Goal: Transaction & Acquisition: Purchase product/service

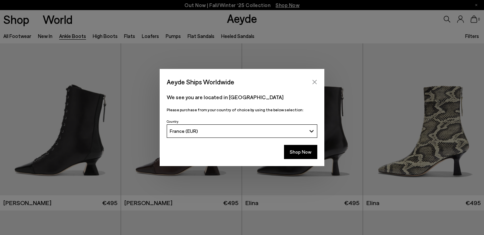
click at [317, 85] on button "Close" at bounding box center [314, 82] width 10 height 10
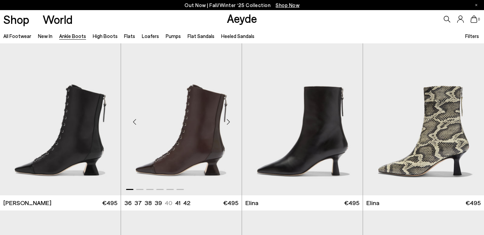
click at [227, 124] on div "Next slide" at bounding box center [228, 122] width 20 height 20
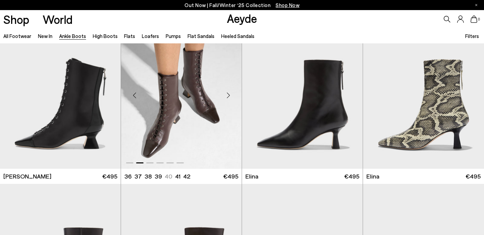
scroll to position [26, 0]
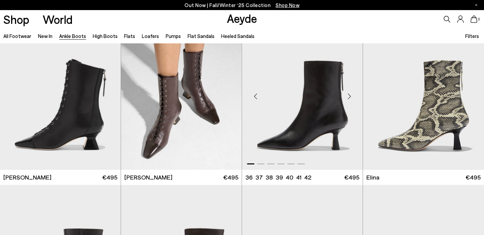
click at [349, 99] on div "Next slide" at bounding box center [349, 96] width 20 height 20
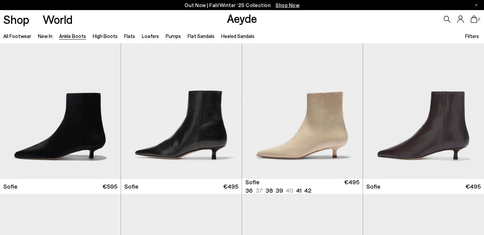
scroll to position [553, 0]
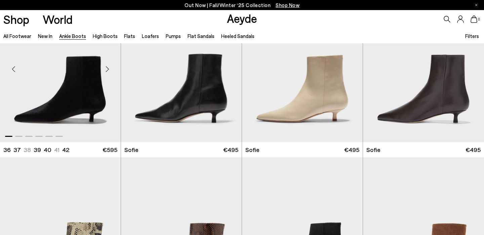
click at [107, 70] on div "Next slide" at bounding box center [107, 69] width 20 height 20
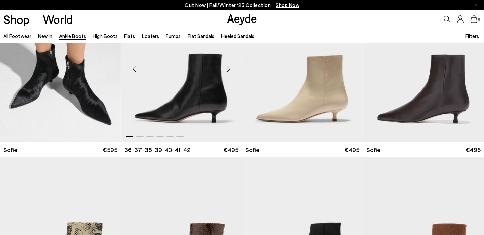
click at [230, 70] on div "Next slide" at bounding box center [228, 69] width 20 height 20
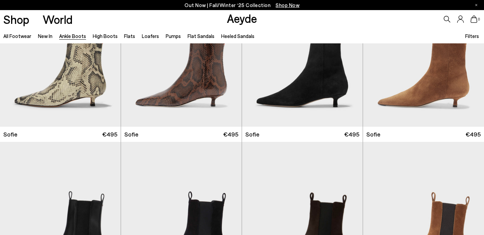
scroll to position [716, 0]
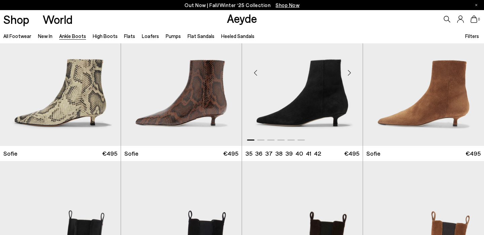
click at [347, 71] on div "Next slide" at bounding box center [349, 73] width 20 height 20
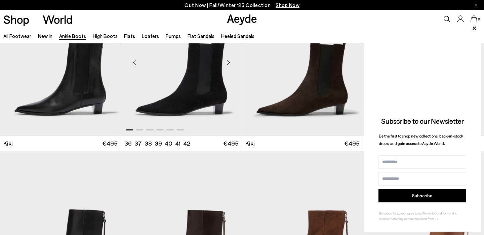
scroll to position [895, 0]
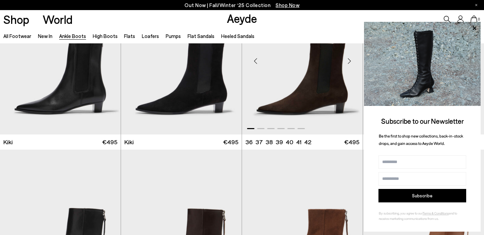
click at [348, 61] on div "Next slide" at bounding box center [349, 61] width 20 height 20
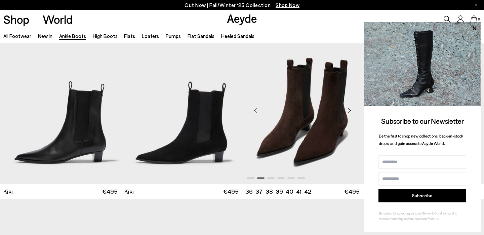
scroll to position [845, 0]
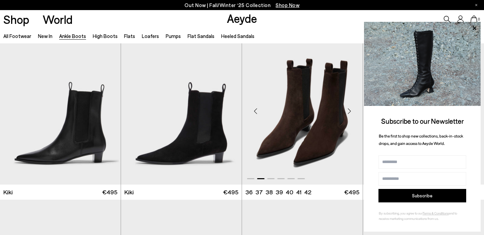
click at [349, 111] on div "Next slide" at bounding box center [349, 111] width 20 height 20
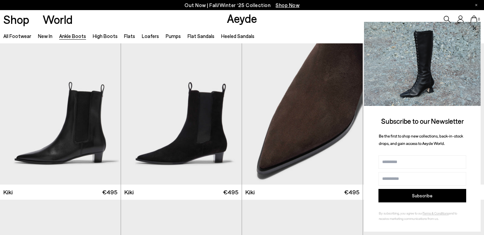
click at [477, 28] on icon at bounding box center [474, 28] width 9 height 9
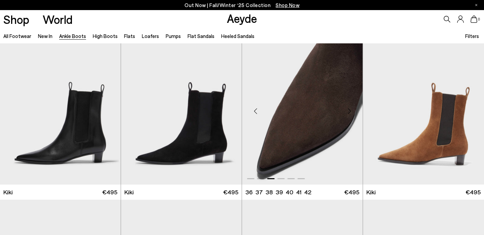
click at [254, 112] on div "Previous slide" at bounding box center [255, 111] width 20 height 20
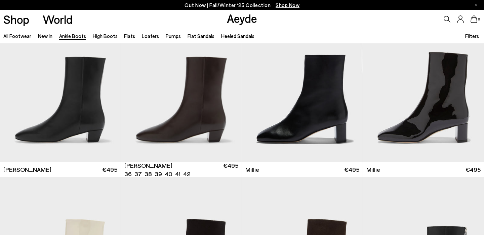
scroll to position [1201, 0]
